Goal: Communication & Community: Answer question/provide support

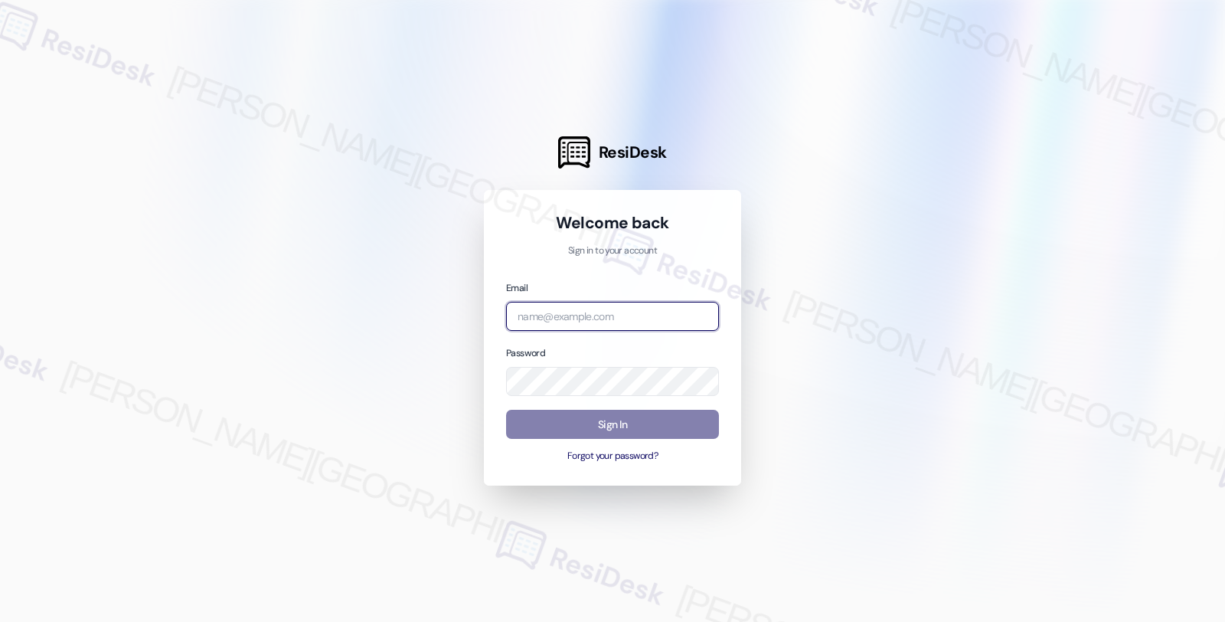
click at [541, 312] on input "email" at bounding box center [612, 317] width 213 height 30
type input "automated-surveys-balfour_beatty_communities-fides.[PERSON_NAME]@balfour_beatty…"
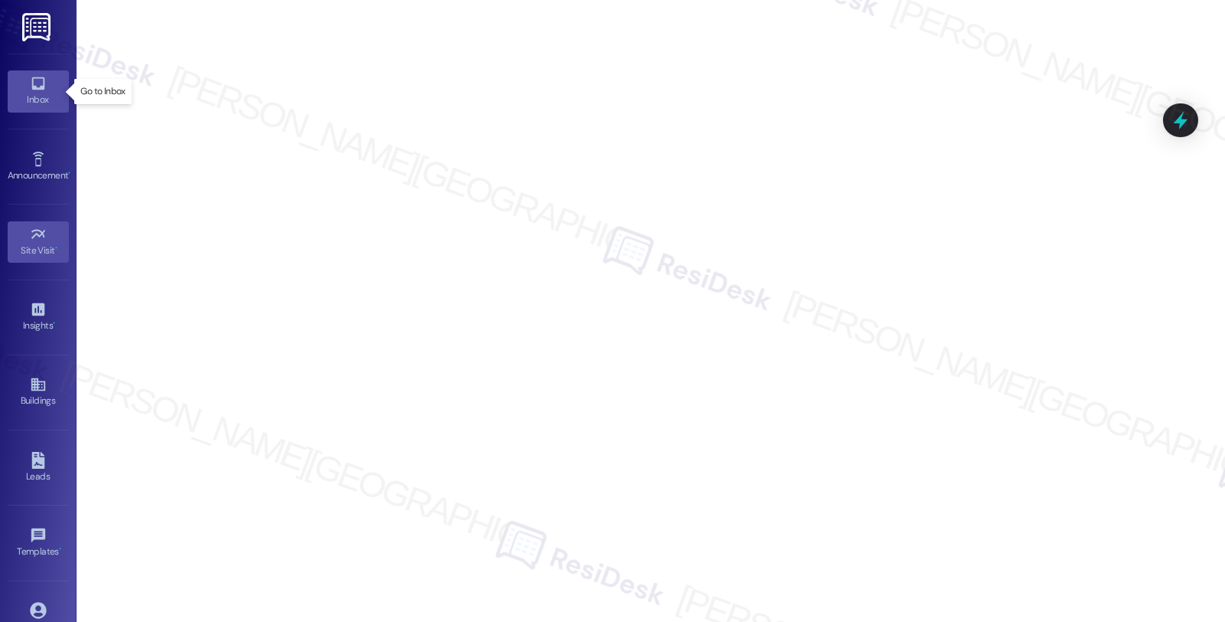
click at [44, 94] on div "Inbox" at bounding box center [38, 99] width 77 height 15
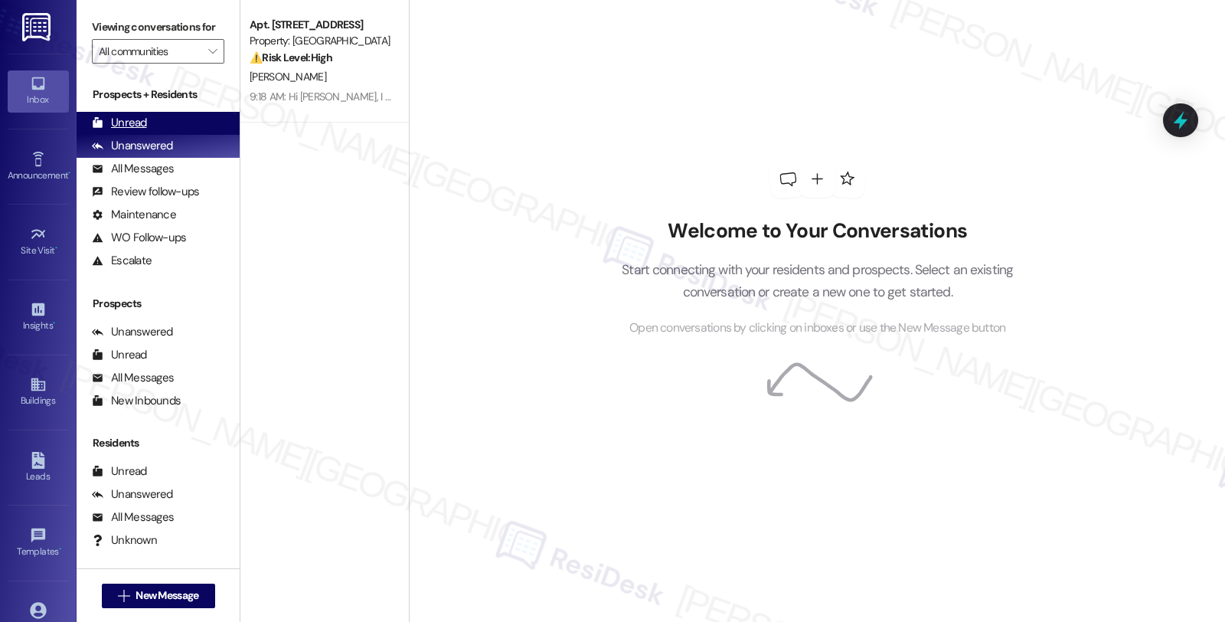
click at [131, 131] on div "Unread" at bounding box center [119, 123] width 55 height 16
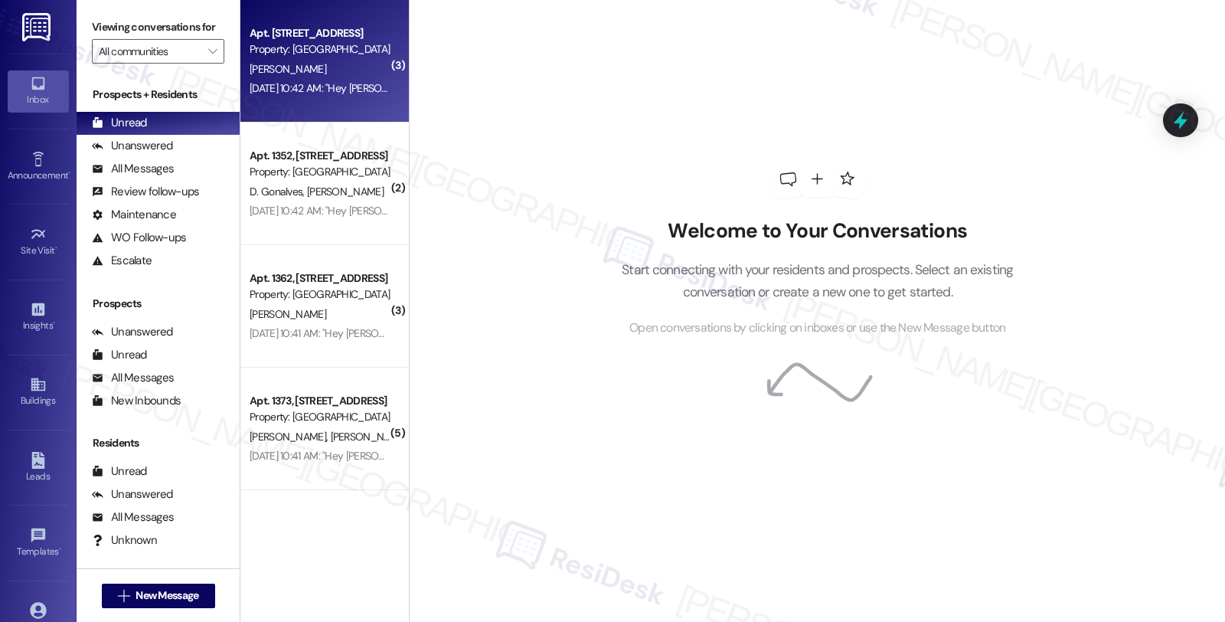
click at [302, 49] on div "Property: [GEOGRAPHIC_DATA]" at bounding box center [321, 49] width 142 height 16
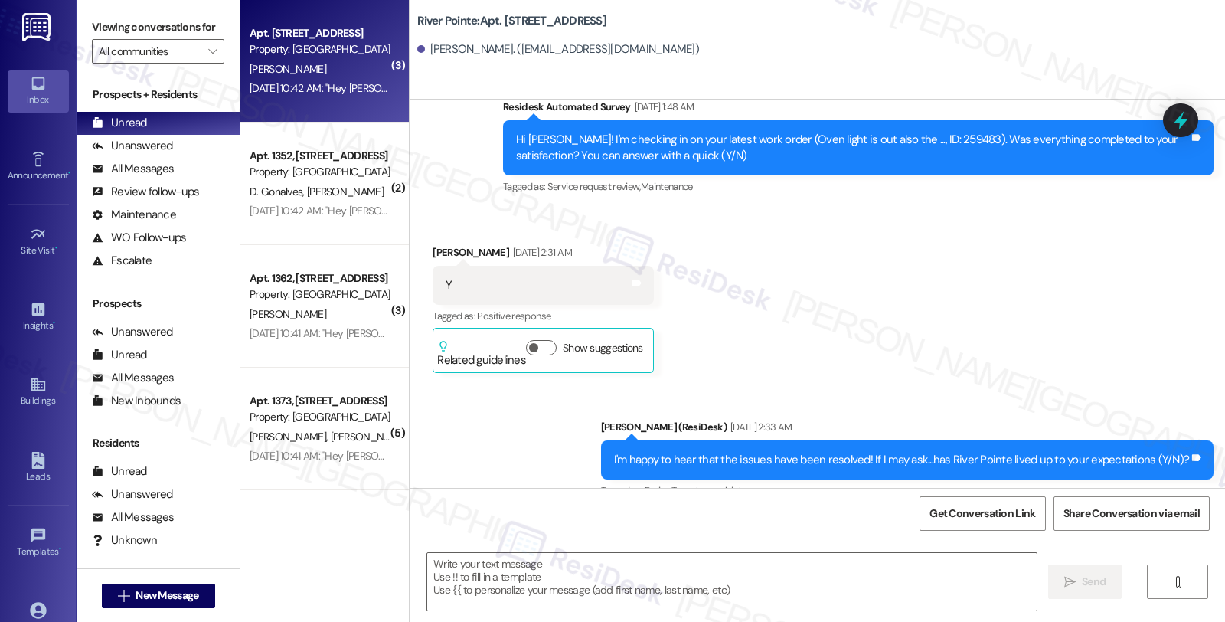
type textarea "Fetching suggested responses. Please feel free to read through the conversation…"
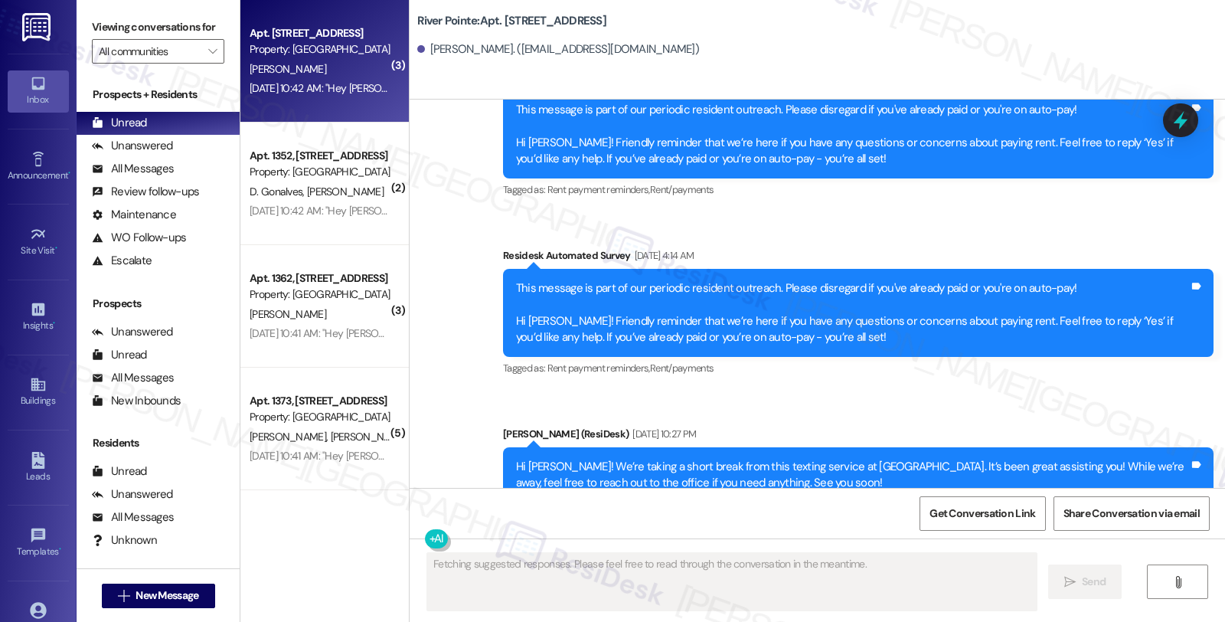
scroll to position [2134, 0]
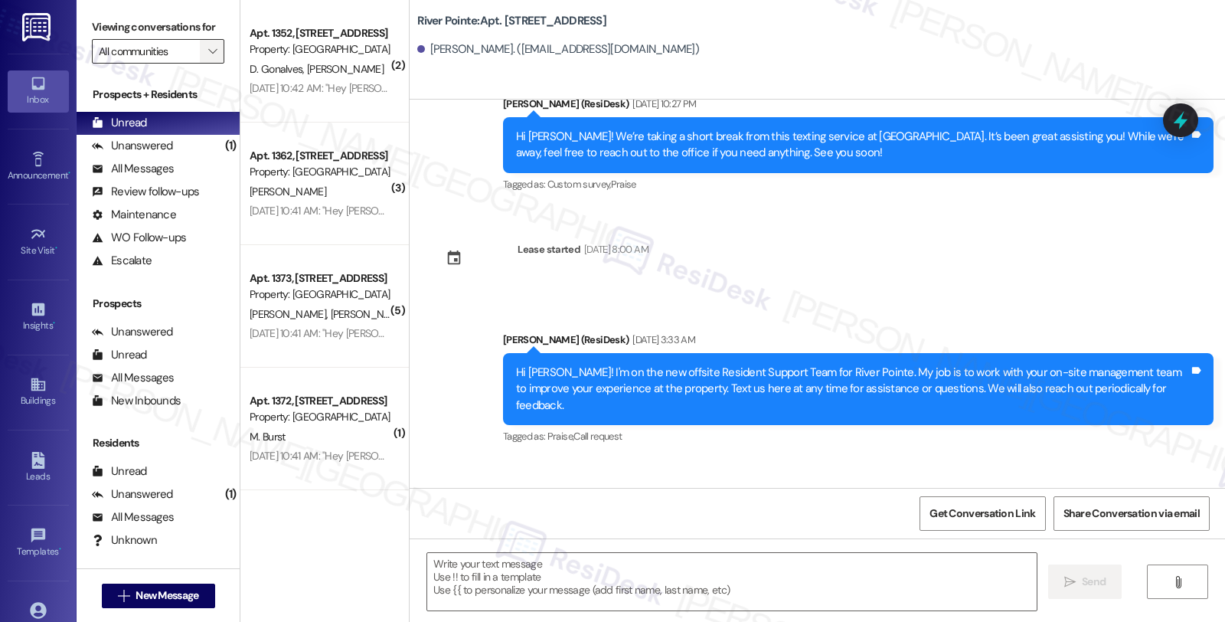
click at [208, 57] on icon "" at bounding box center [212, 51] width 8 height 12
